Goal: Use online tool/utility: Use online tool/utility

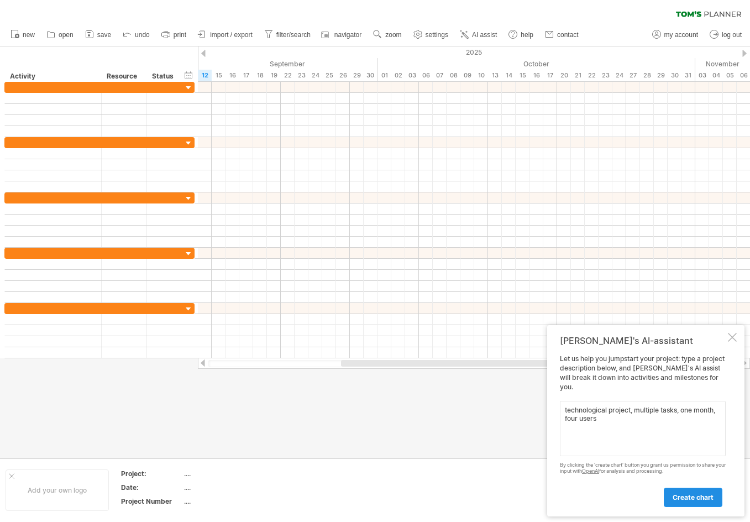
type textarea "technological project, multiple tasks, one month, four users"
click at [682, 488] on link "create chart" at bounding box center [693, 497] width 59 height 19
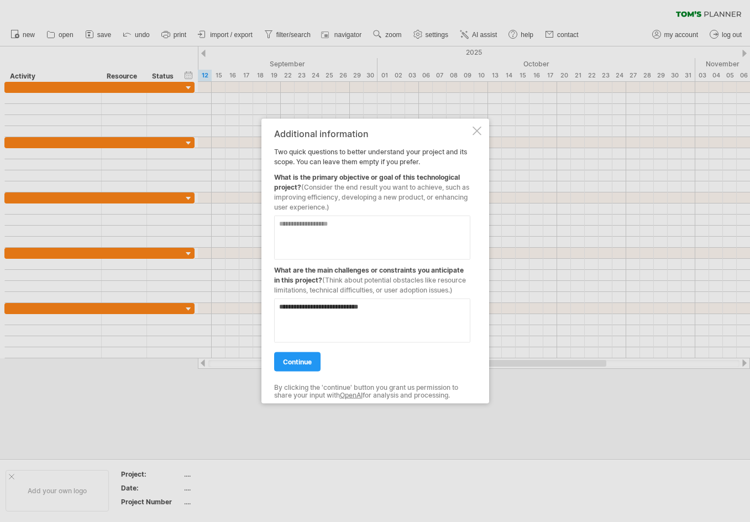
type textarea "**********"
click at [286, 350] on div "continue" at bounding box center [372, 357] width 196 height 28
click at [292, 367] on link "continue" at bounding box center [297, 361] width 46 height 19
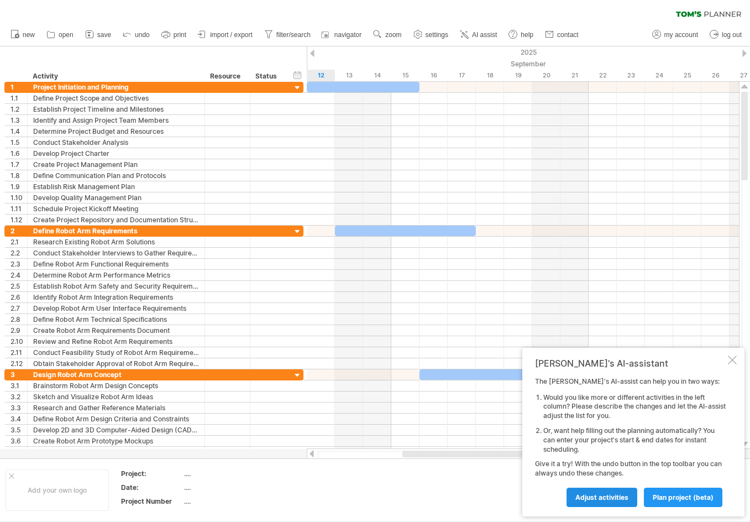
click at [583, 500] on span "Adjust activities" at bounding box center [602, 497] width 53 height 8
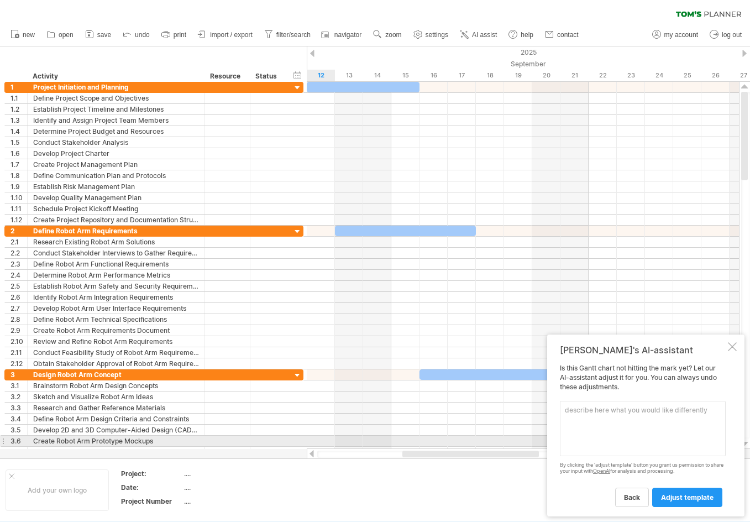
click at [589, 441] on textarea at bounding box center [643, 428] width 166 height 55
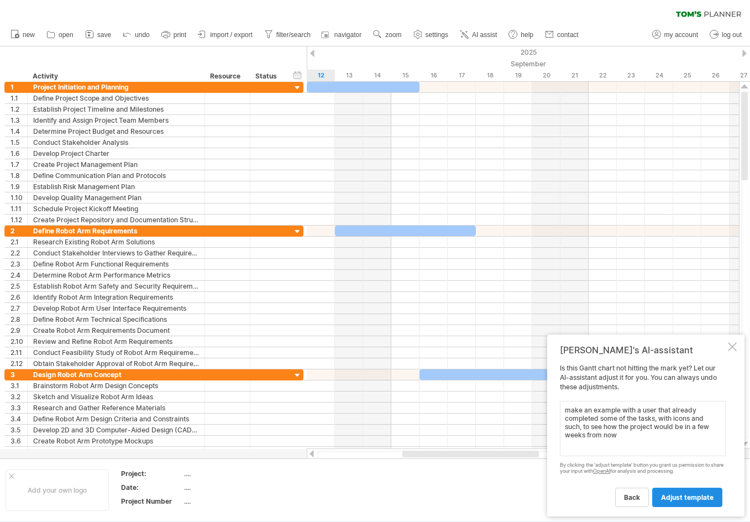
type textarea "make an example with a user that already completed some of the tasks, with icon…"
click at [672, 503] on link "adjust template" at bounding box center [687, 497] width 70 height 19
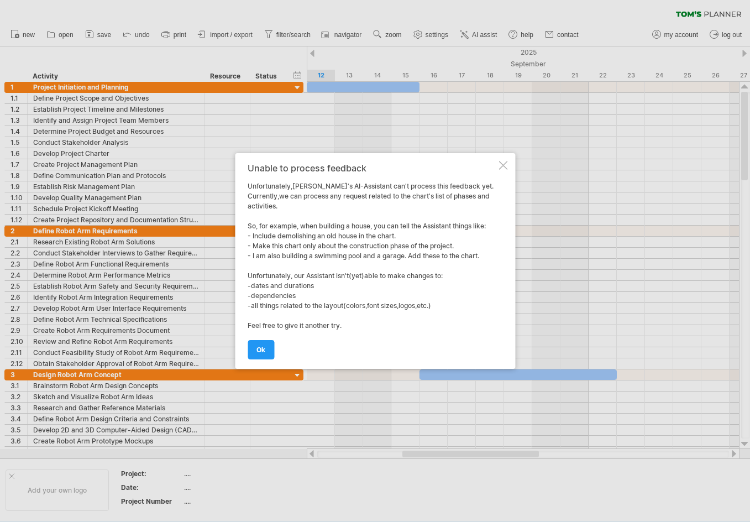
click at [257, 352] on link "ok" at bounding box center [261, 349] width 27 height 19
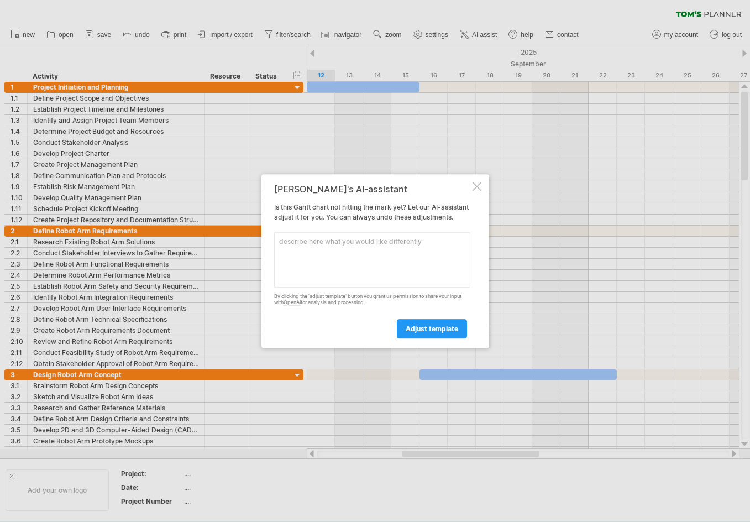
click at [479, 176] on div "[PERSON_NAME]'s AI-assistant Is this [PERSON_NAME] chart not hitting the mark y…" at bounding box center [376, 261] width 228 height 174
click at [479, 182] on div at bounding box center [477, 186] width 9 height 9
